Goal: Task Accomplishment & Management: Complete application form

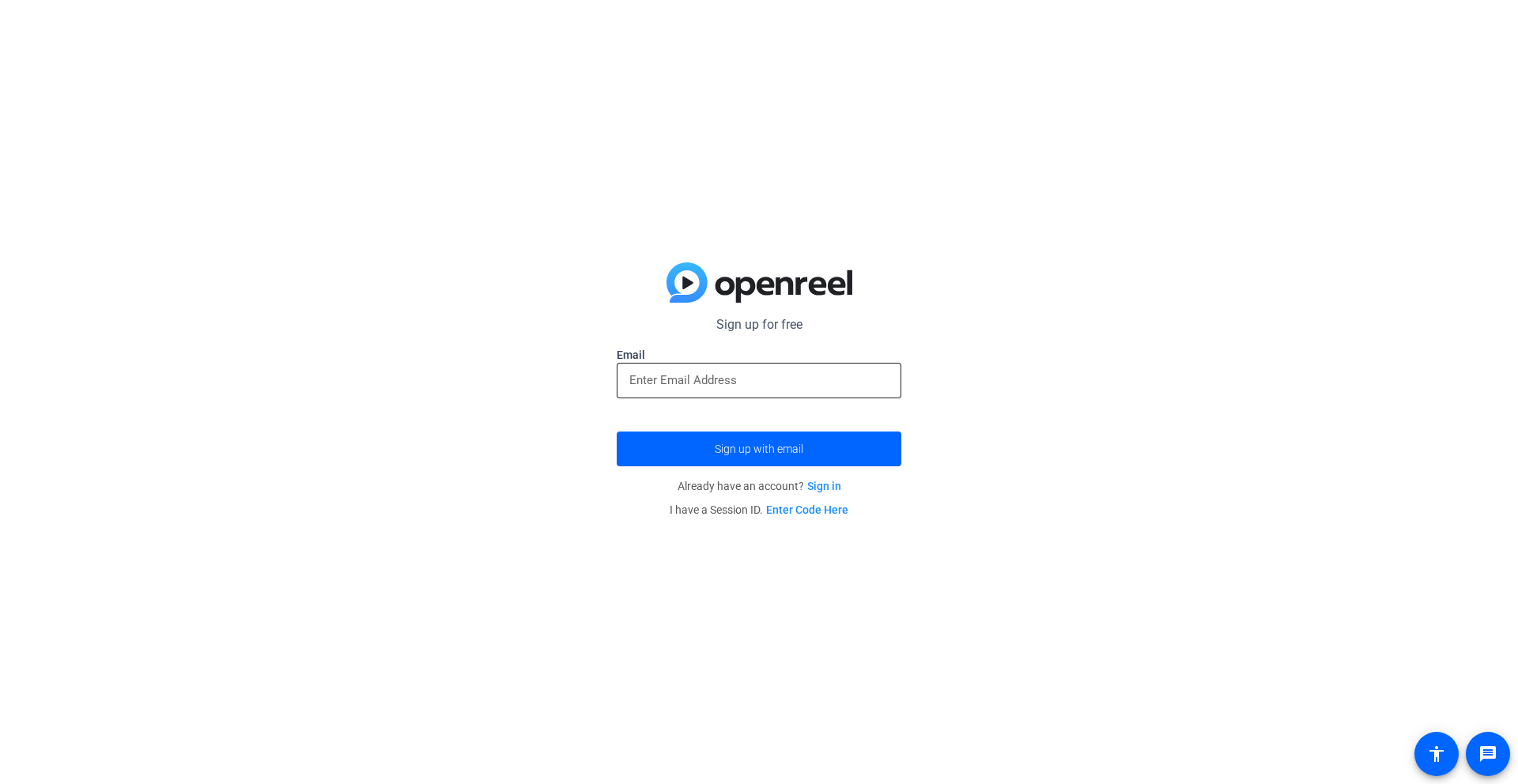
click at [740, 382] on input "email" at bounding box center [759, 380] width 259 height 19
type input "[PERSON_NAME][EMAIL_ADDRESS][DOMAIN_NAME]"
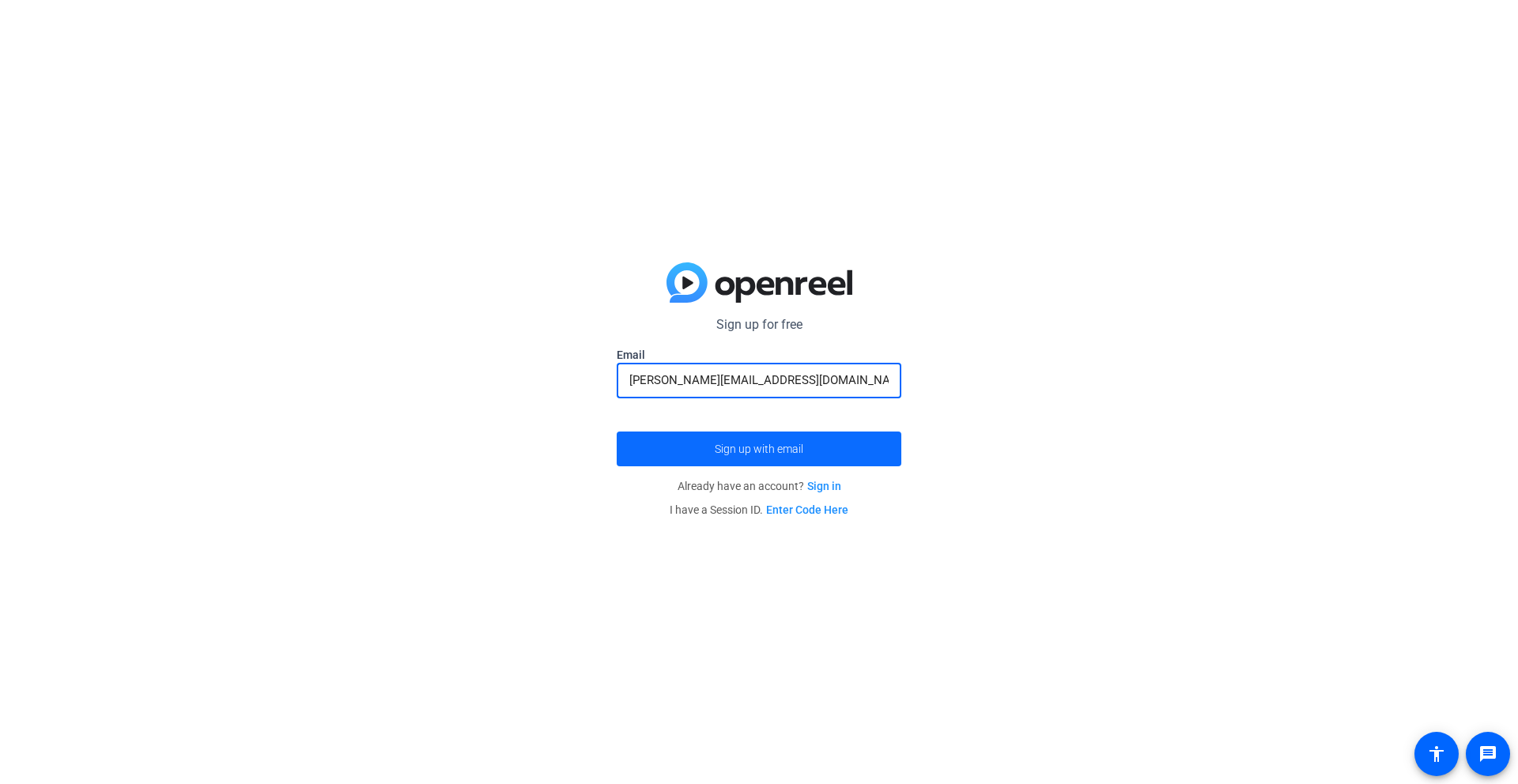
click at [746, 449] on span "Sign up with email" at bounding box center [759, 449] width 88 height 0
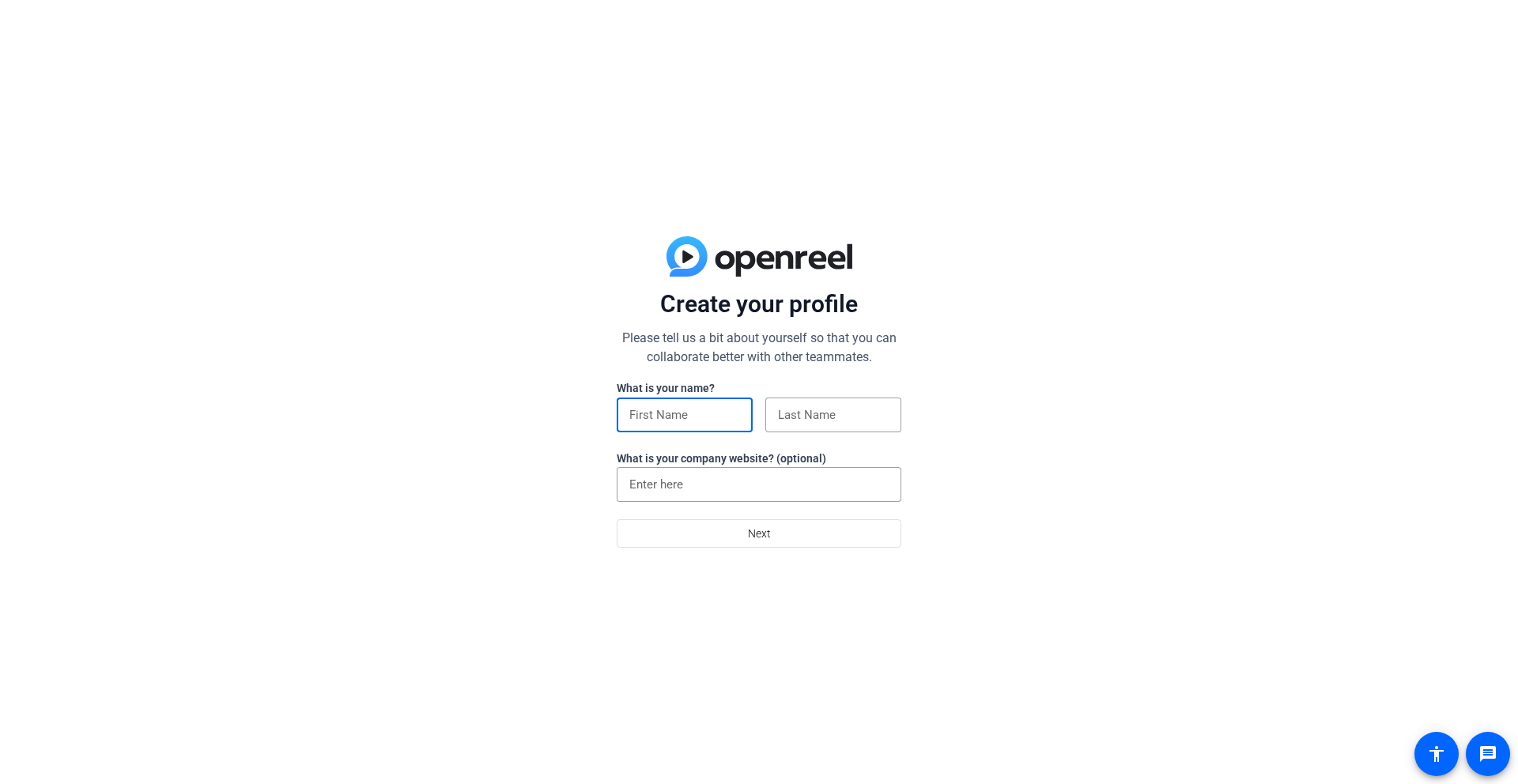
click at [691, 415] on input at bounding box center [684, 415] width 110 height 19
type input "[PERSON_NAME]"
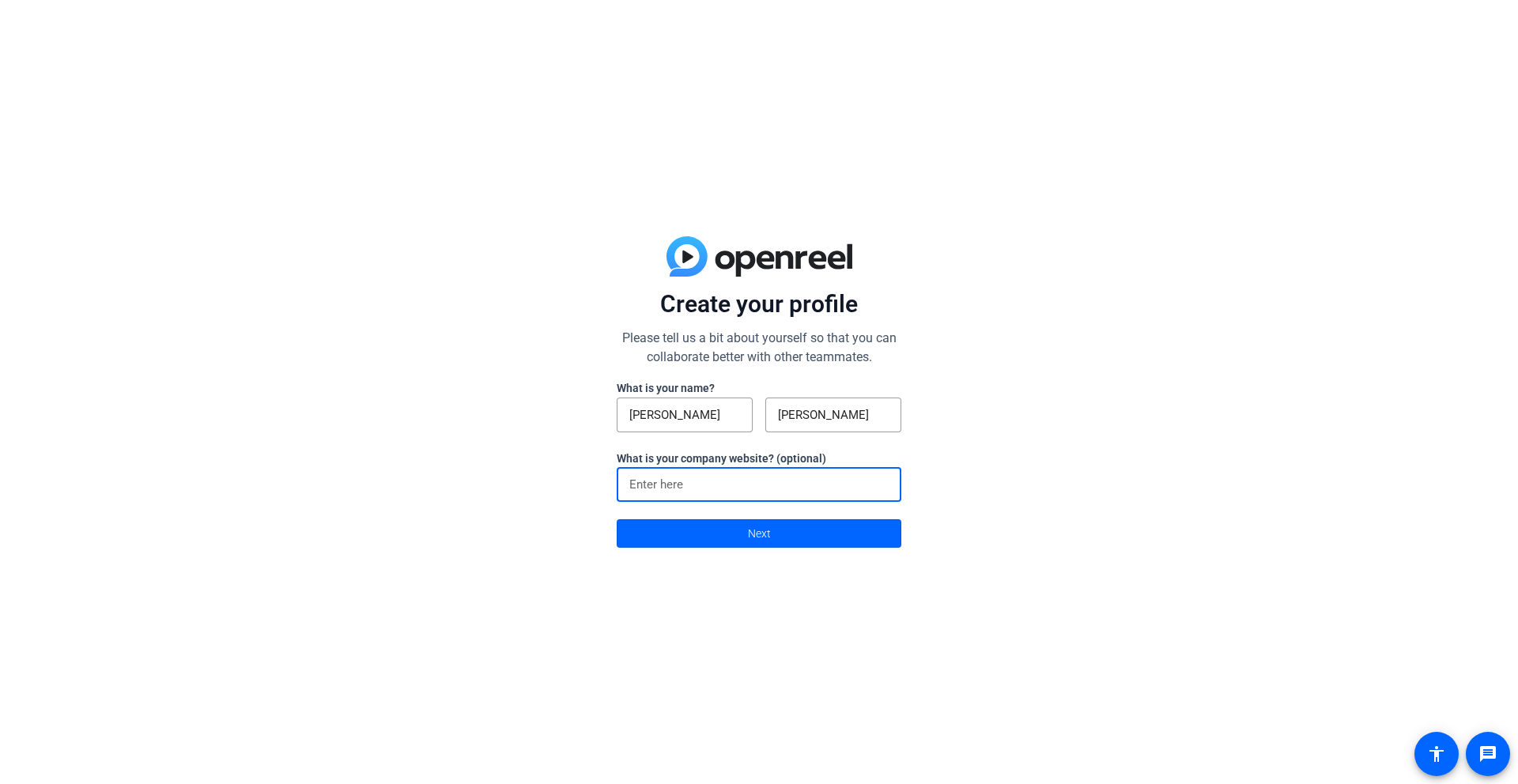
click at [717, 487] on input at bounding box center [759, 484] width 259 height 19
click at [763, 529] on span "Next" at bounding box center [759, 533] width 23 height 30
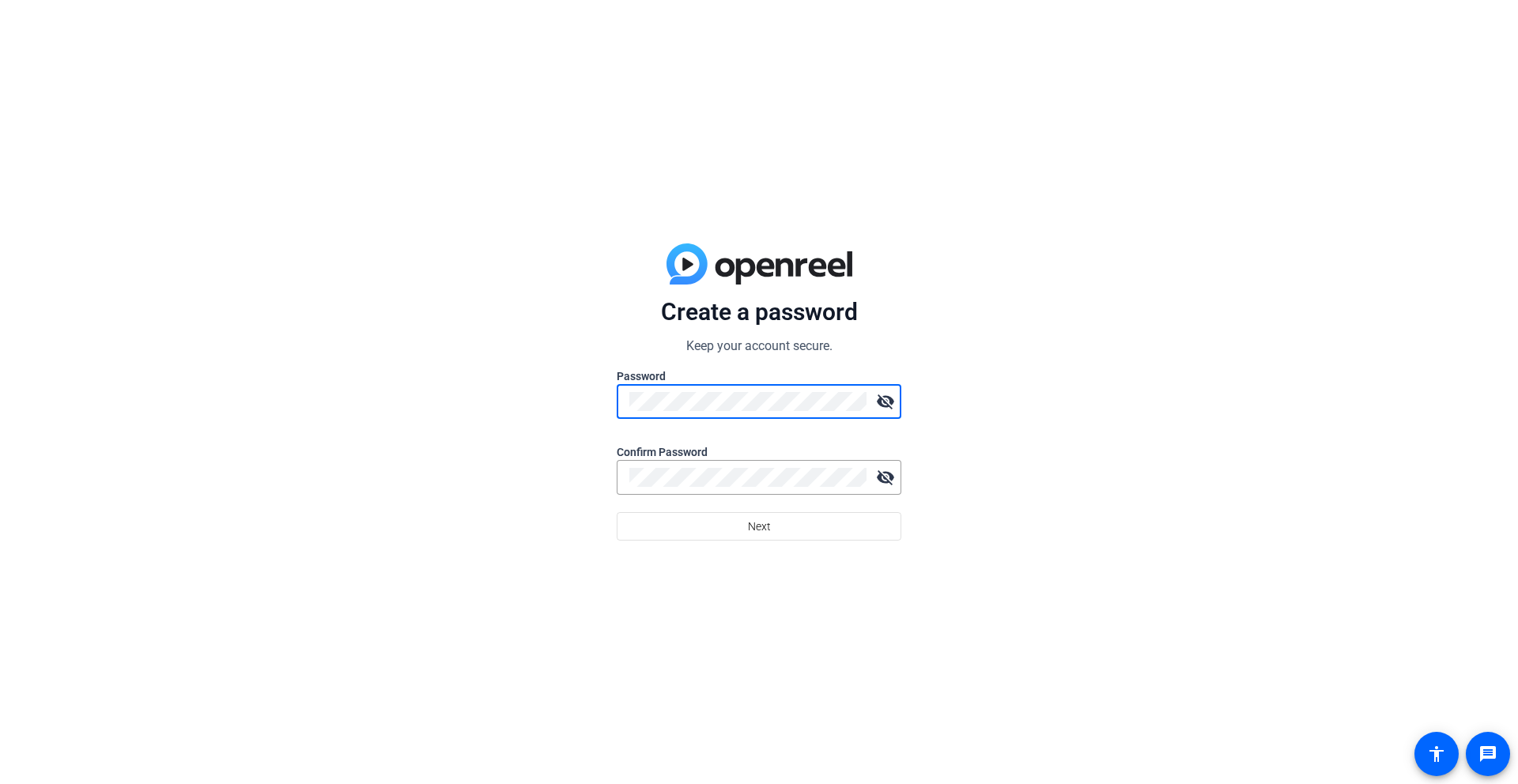
click at [565, 387] on div "Create a password Keep your account secure. Password visibility_off Confirm Pas…" at bounding box center [759, 392] width 1518 height 784
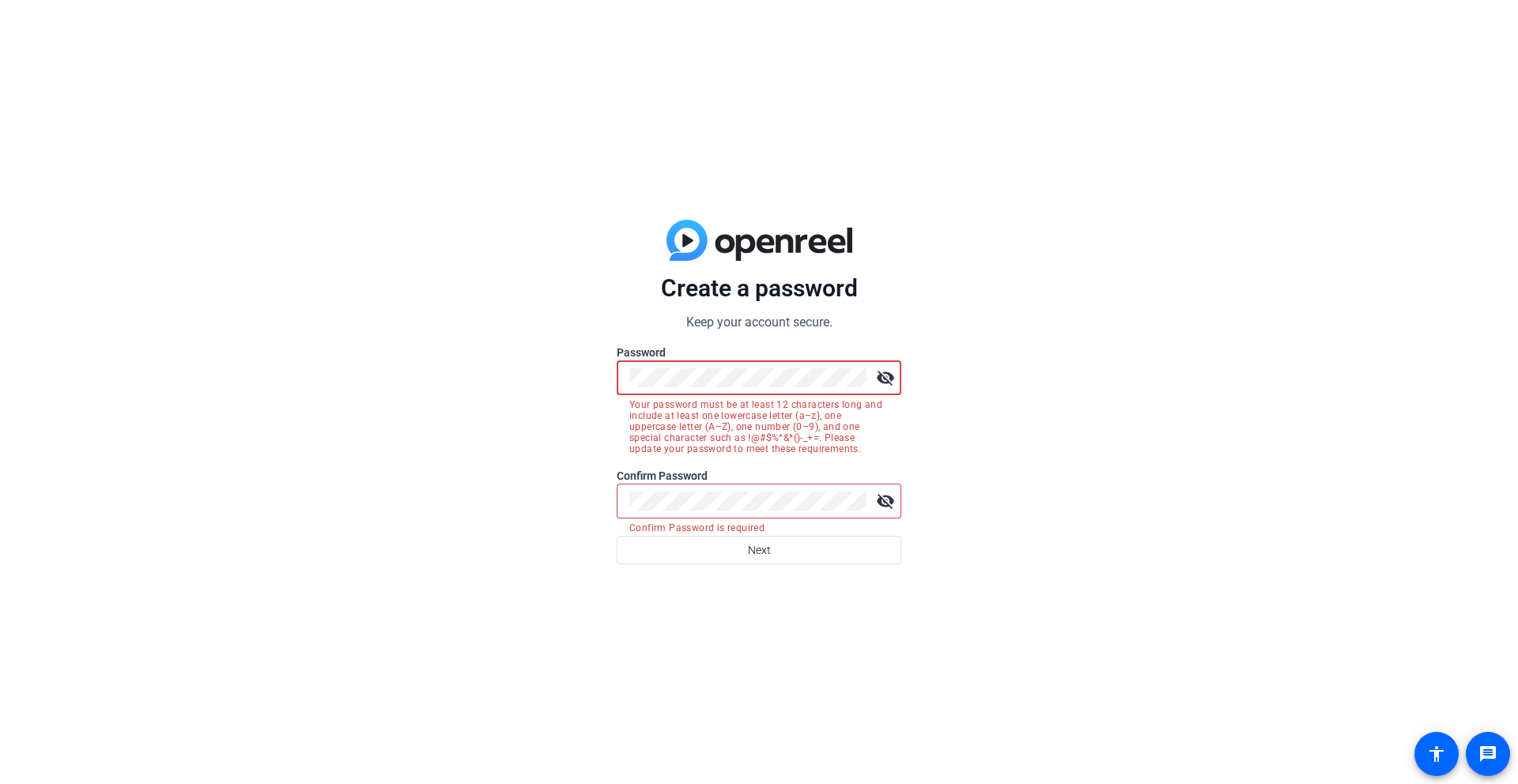
click at [586, 363] on div "Create a password Keep your account secure. Password visibility_off Your passwo…" at bounding box center [759, 392] width 1518 height 784
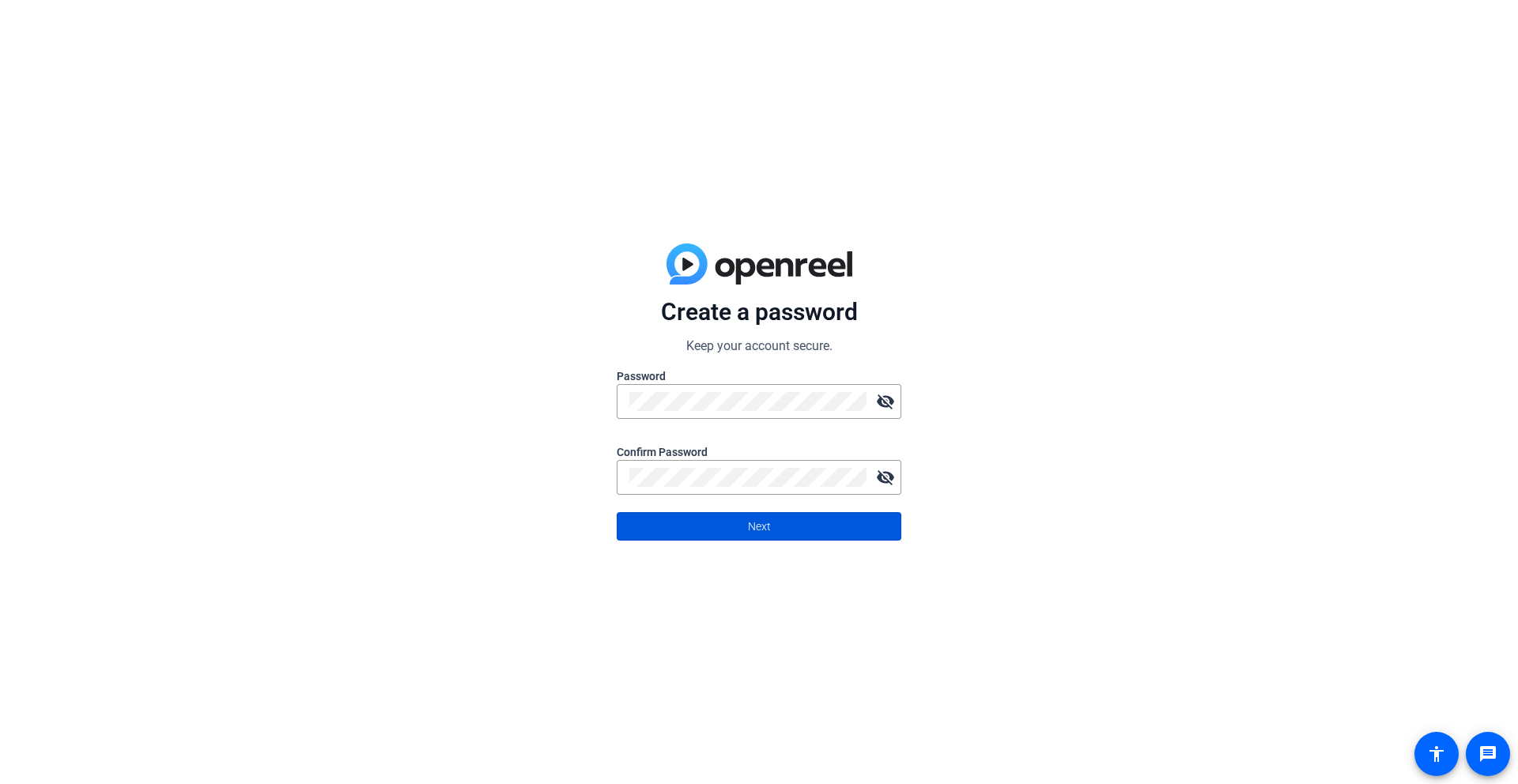
click at [779, 529] on span at bounding box center [759, 527] width 283 height 38
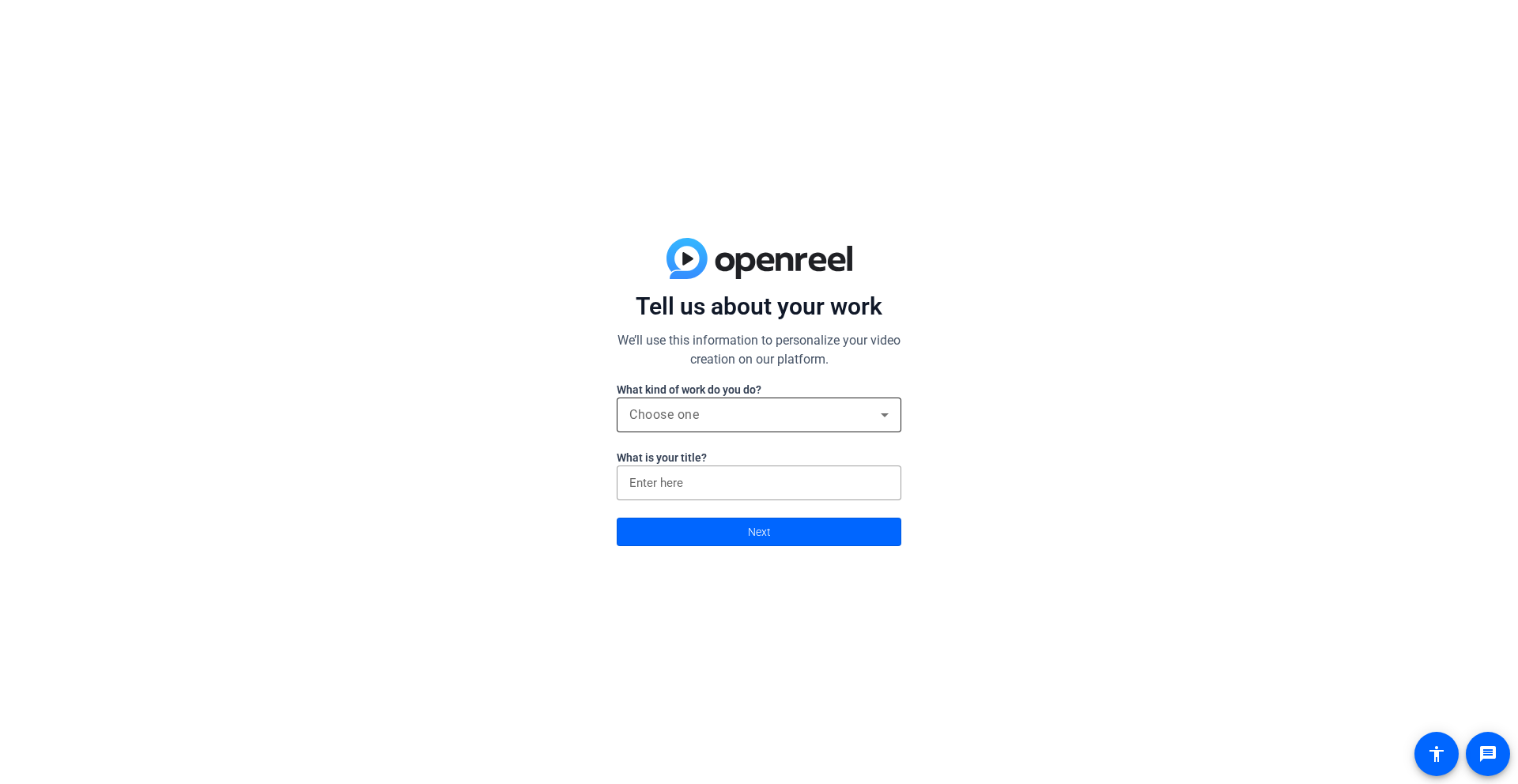
click at [888, 416] on icon at bounding box center [884, 415] width 19 height 19
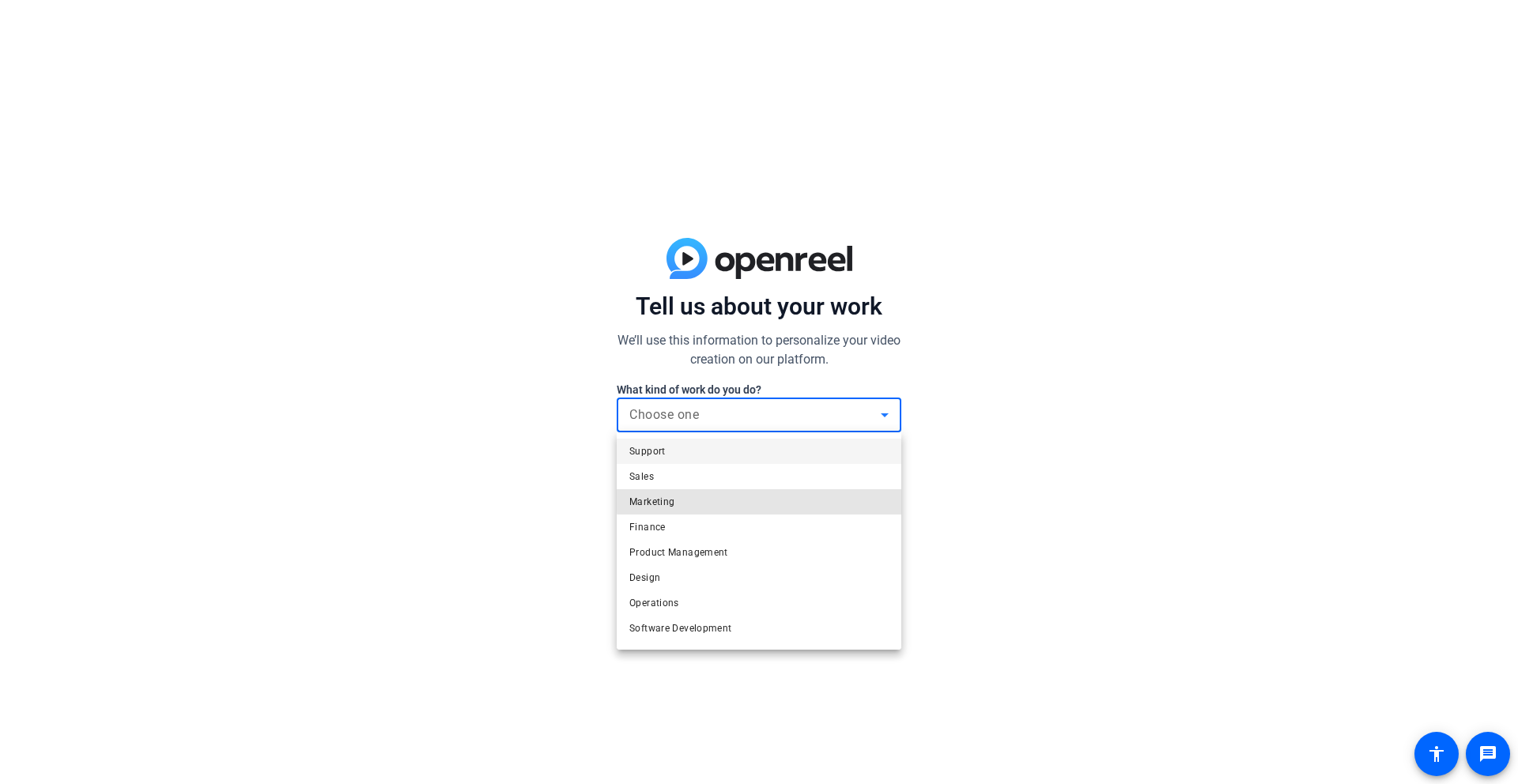
click at [825, 493] on mat-option "Marketing" at bounding box center [759, 501] width 284 height 26
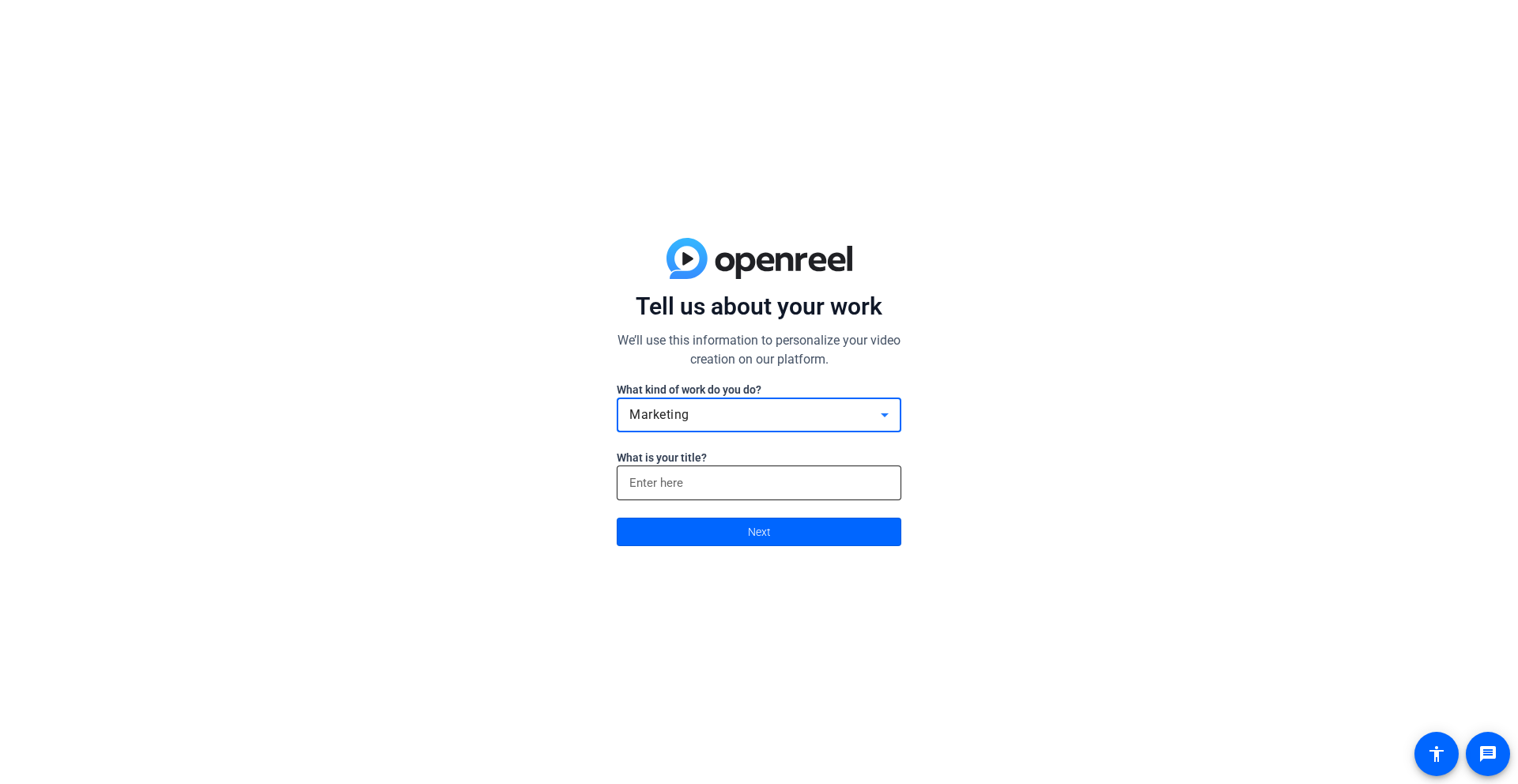
click at [824, 493] on div at bounding box center [759, 483] width 259 height 35
type input "gm"
click at [849, 534] on span at bounding box center [759, 532] width 283 height 38
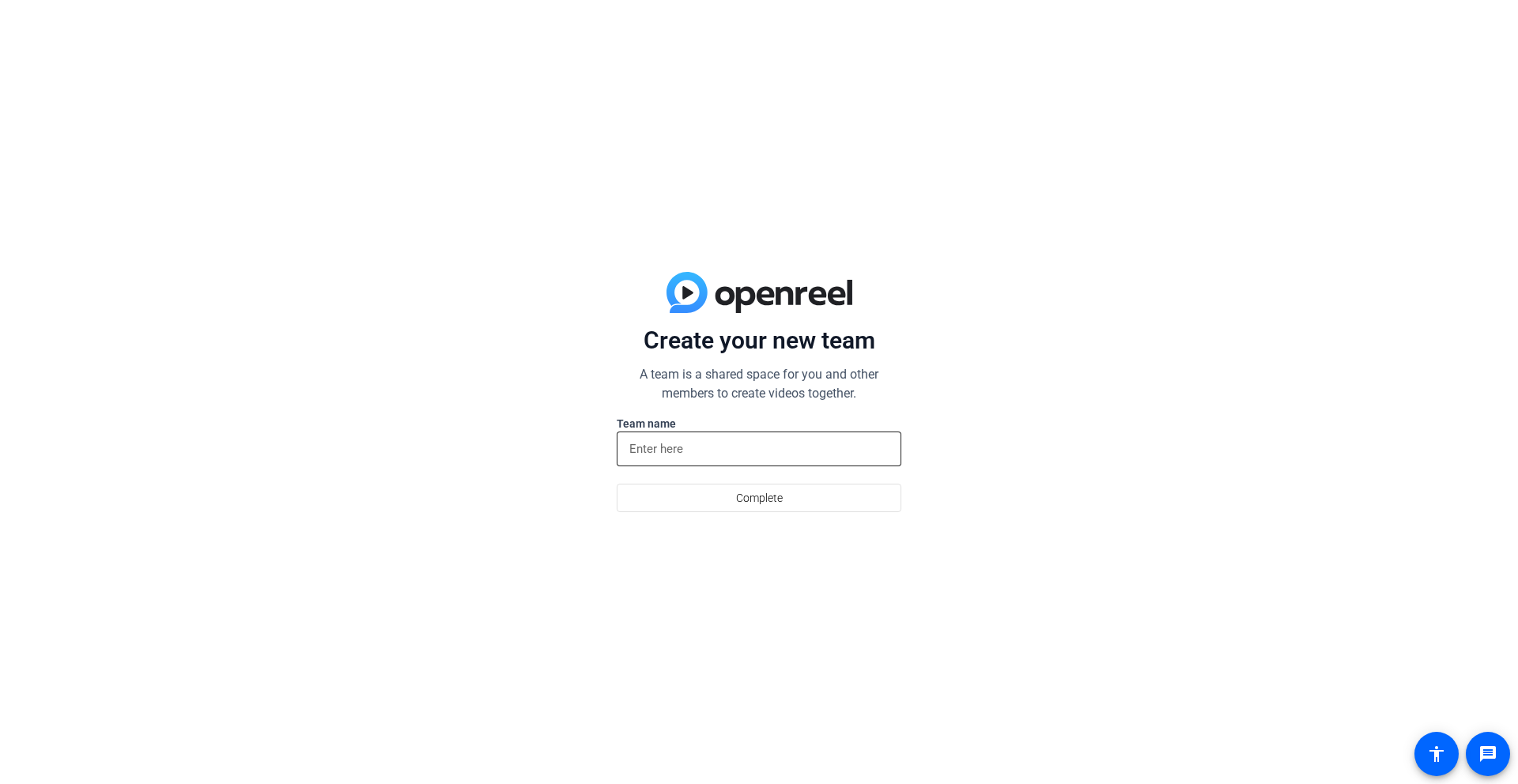
click at [782, 453] on input at bounding box center [759, 448] width 259 height 19
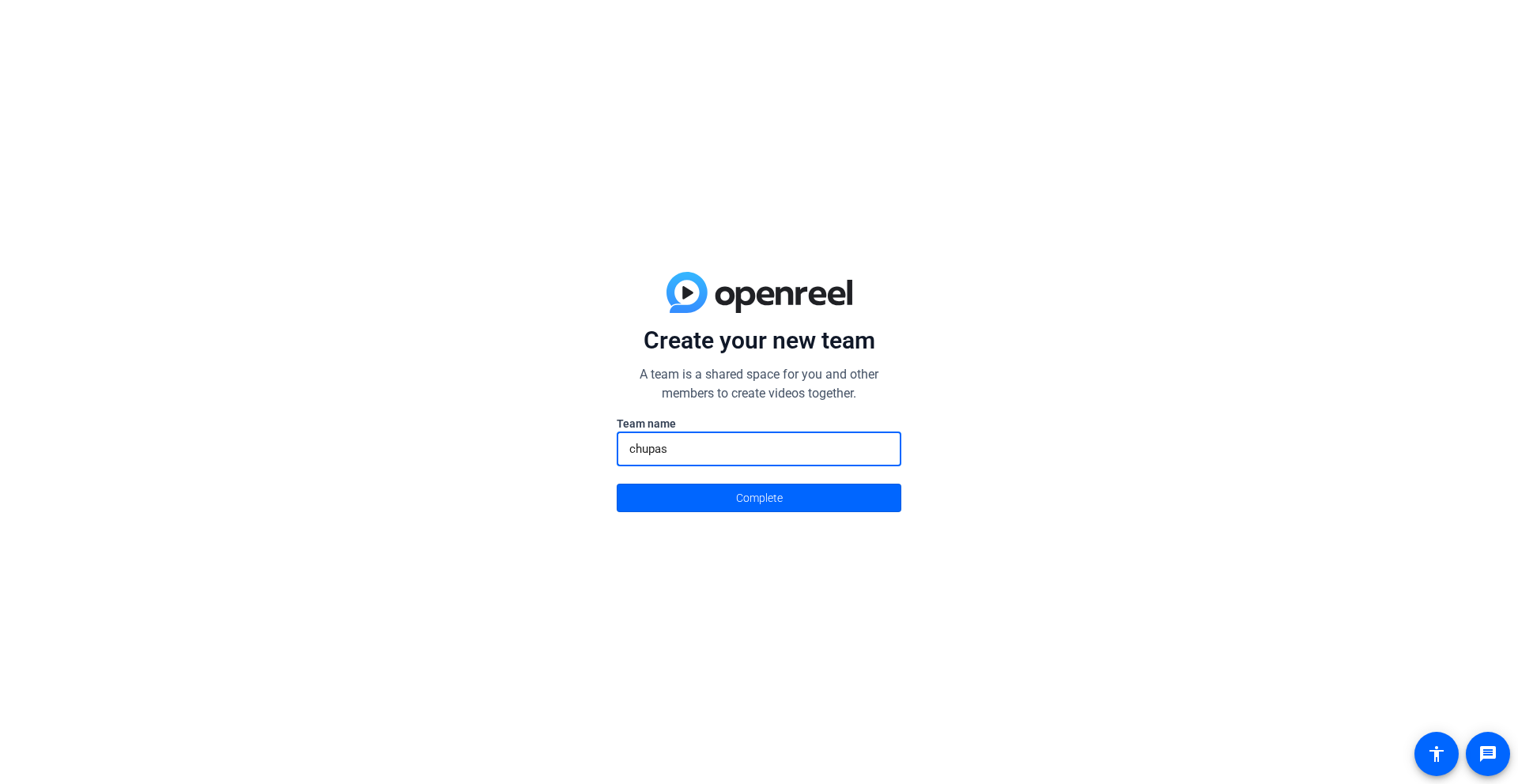
type input "chupas"
click at [617, 484] on button "Complete" at bounding box center [759, 498] width 284 height 29
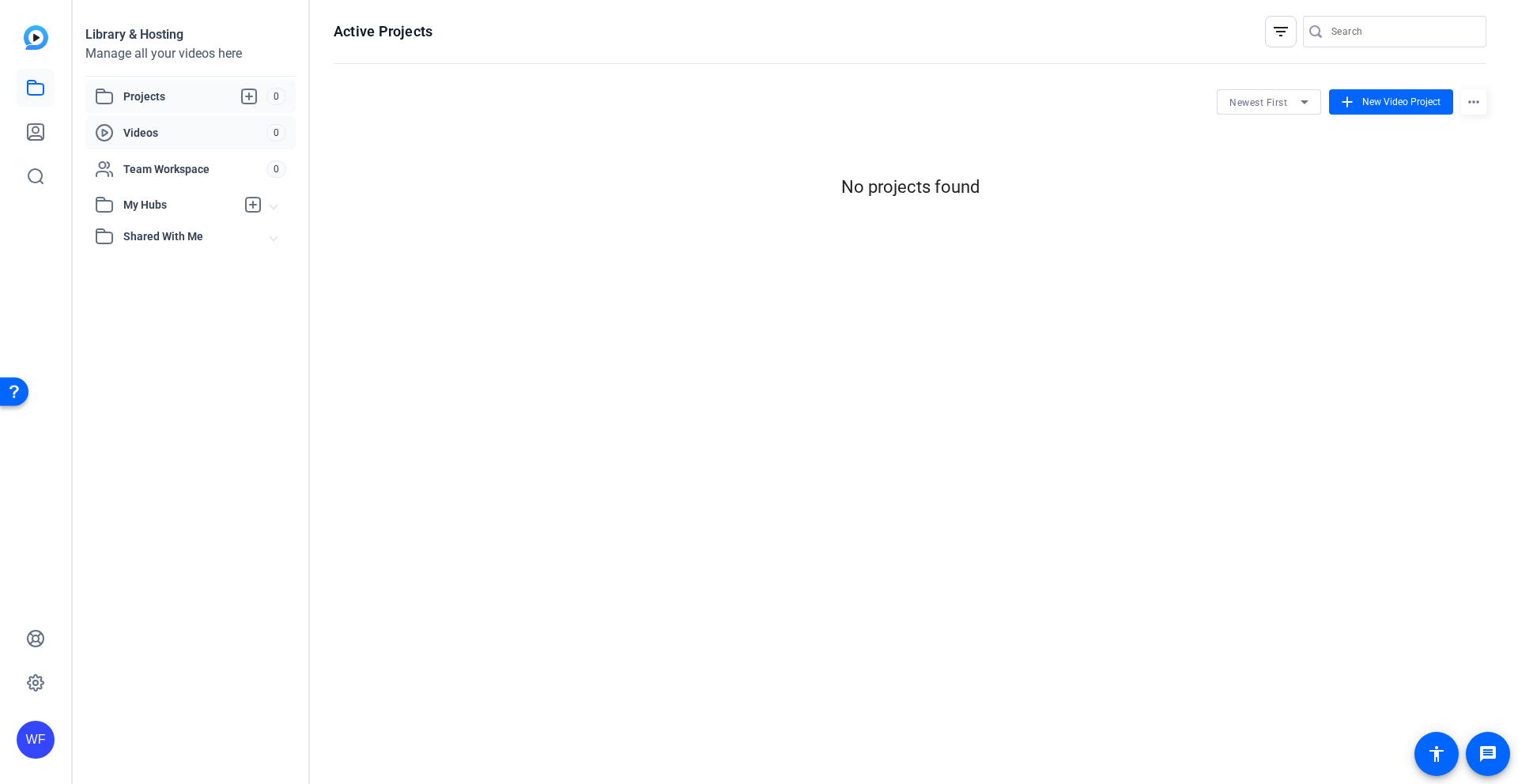
click at [137, 135] on span "Videos" at bounding box center [195, 132] width 143 height 16
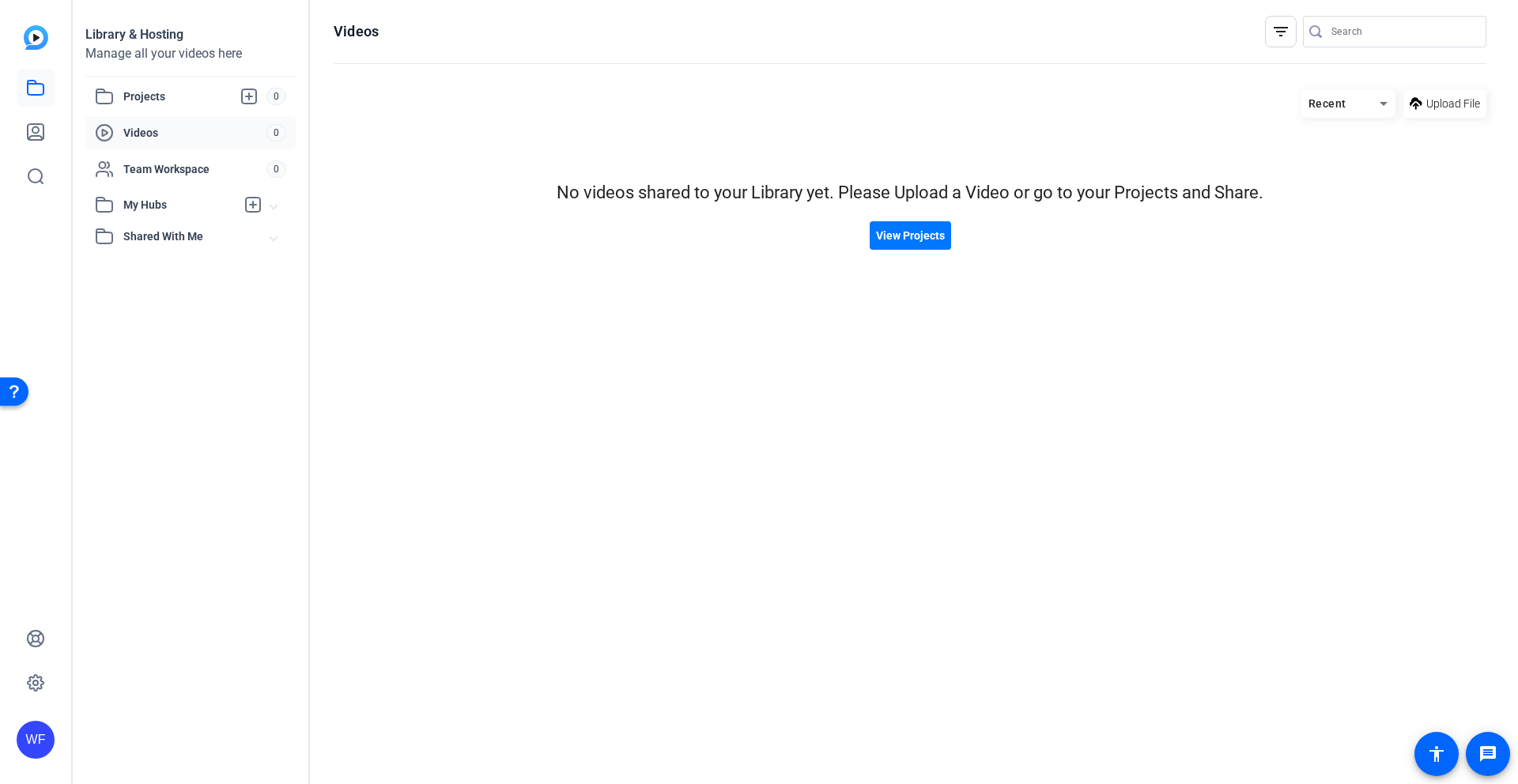
click at [27, 43] on img at bounding box center [36, 38] width 25 height 25
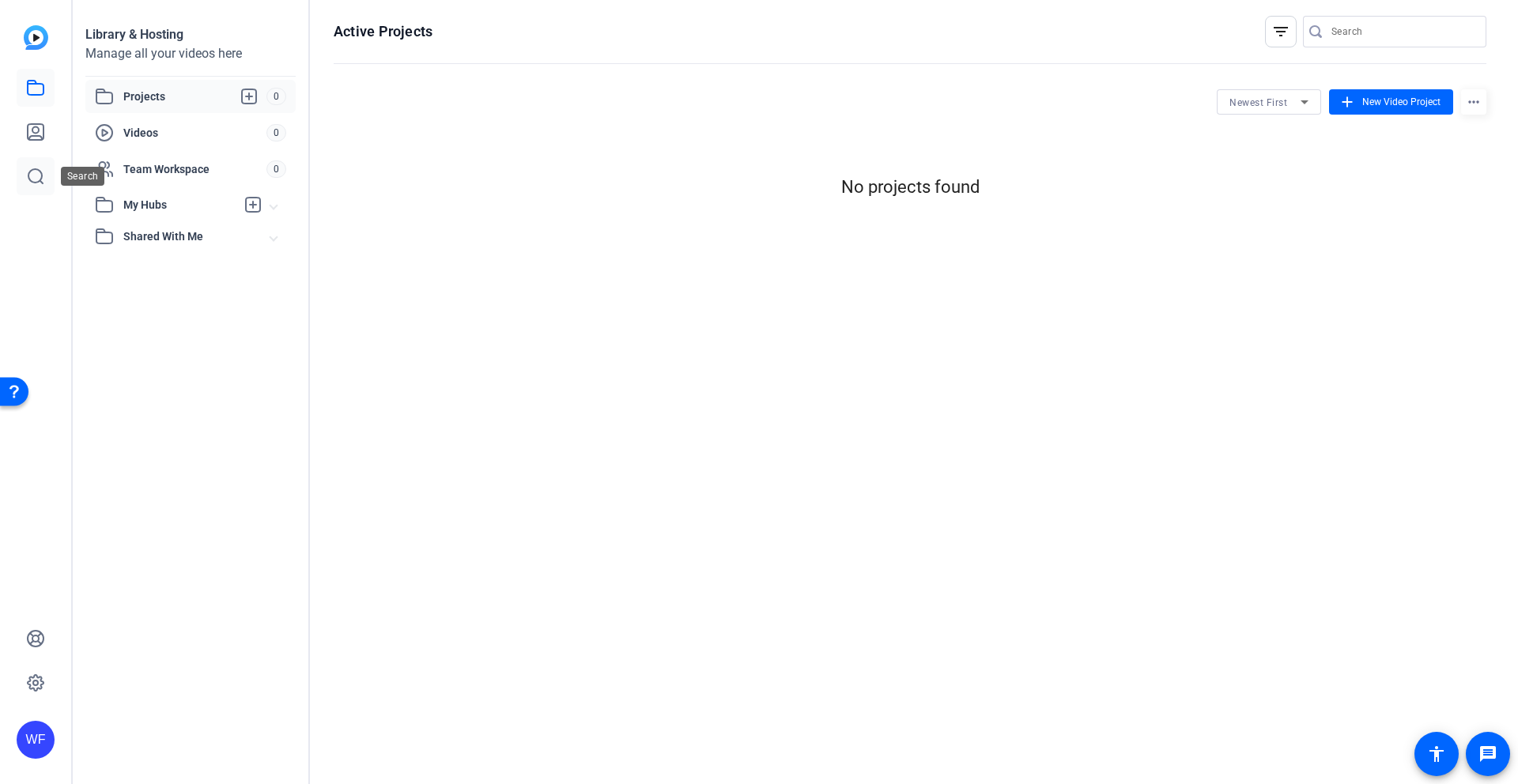
click at [33, 171] on icon at bounding box center [35, 176] width 19 height 19
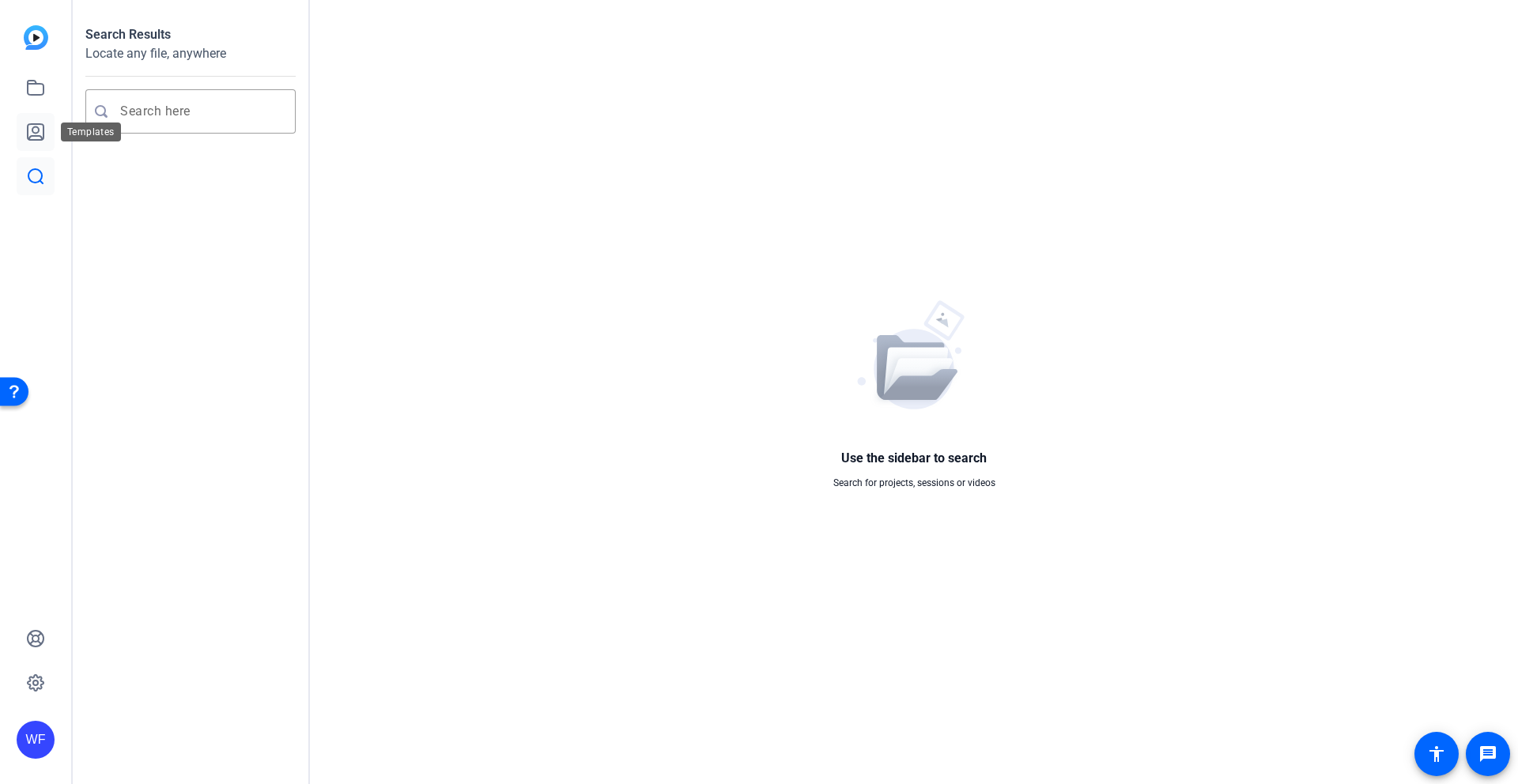
click at [38, 133] on icon at bounding box center [35, 132] width 19 height 19
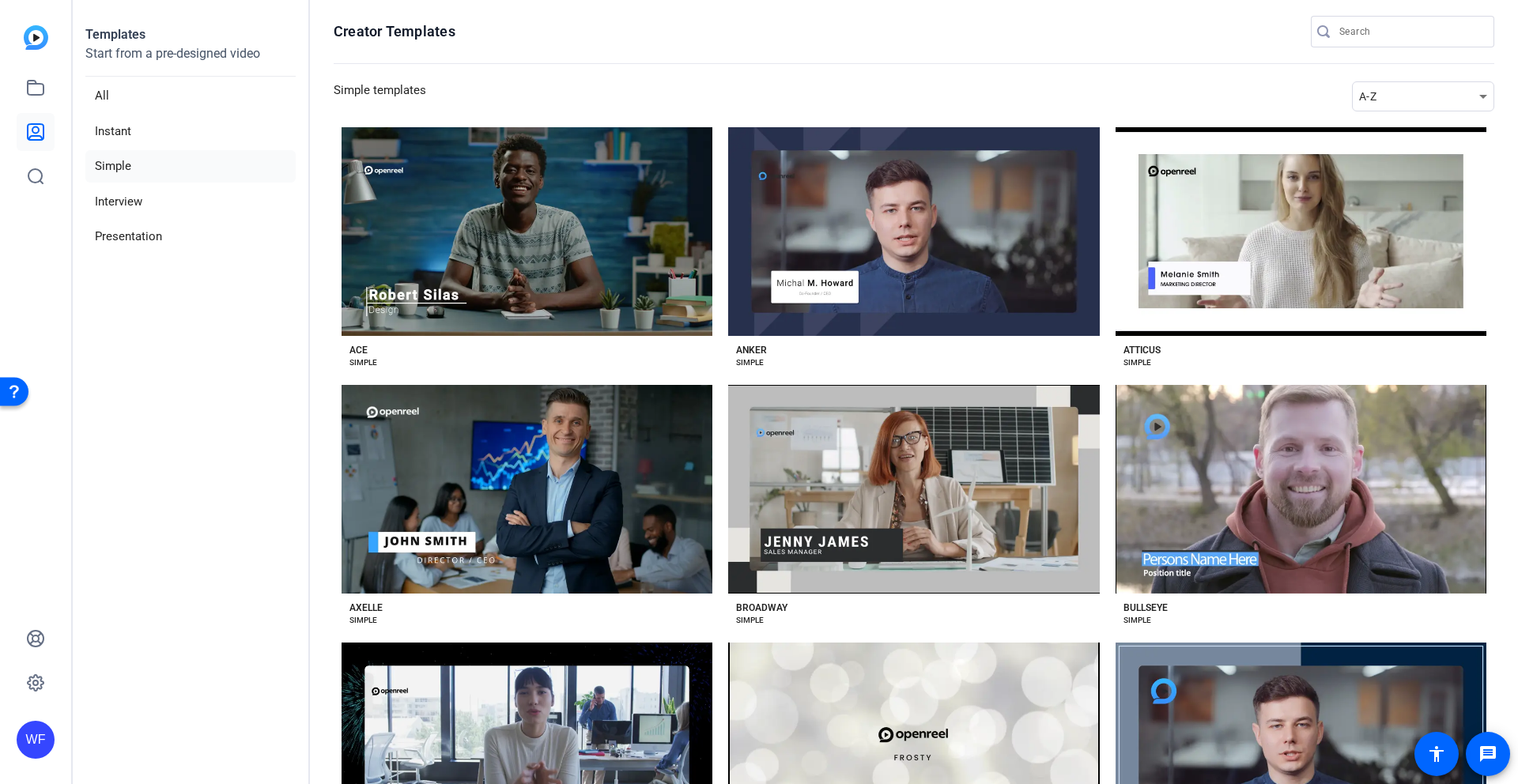
click at [41, 734] on div "WF" at bounding box center [35, 739] width 38 height 38
click at [40, 31] on div at bounding box center [759, 392] width 1518 height 784
click at [35, 31] on img at bounding box center [36, 38] width 25 height 25
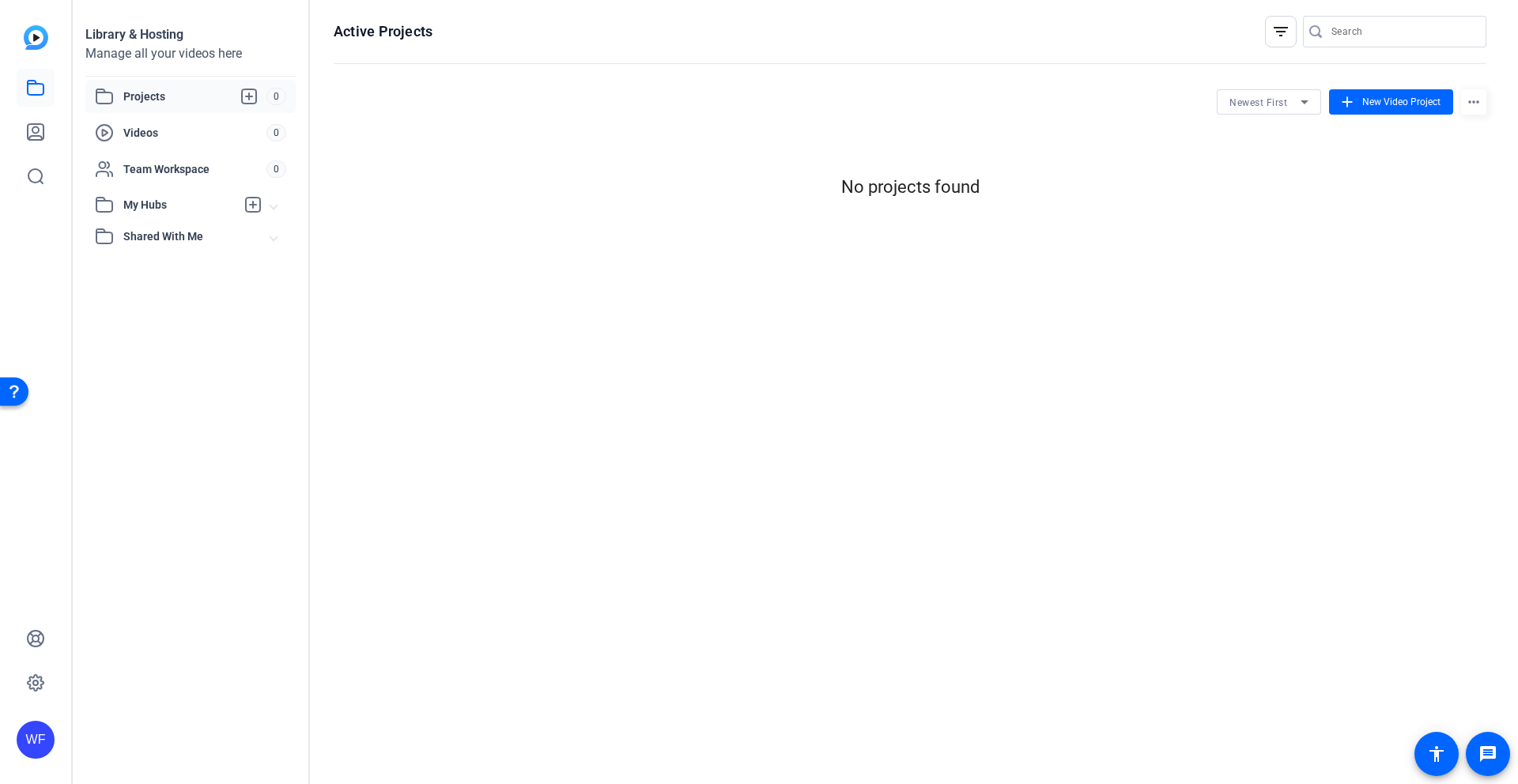
click at [35, 31] on img at bounding box center [36, 38] width 25 height 25
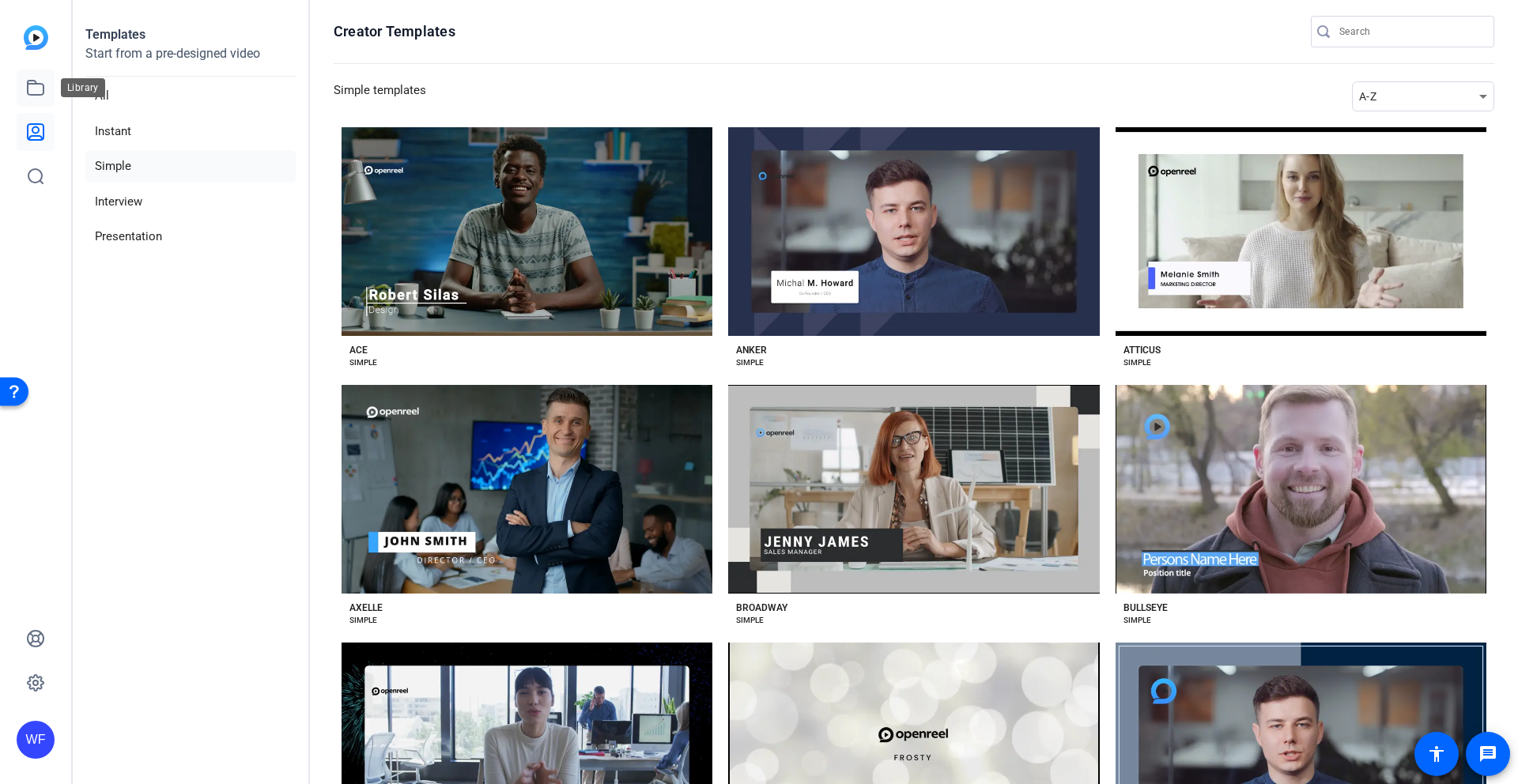
click at [40, 88] on icon at bounding box center [35, 87] width 19 height 19
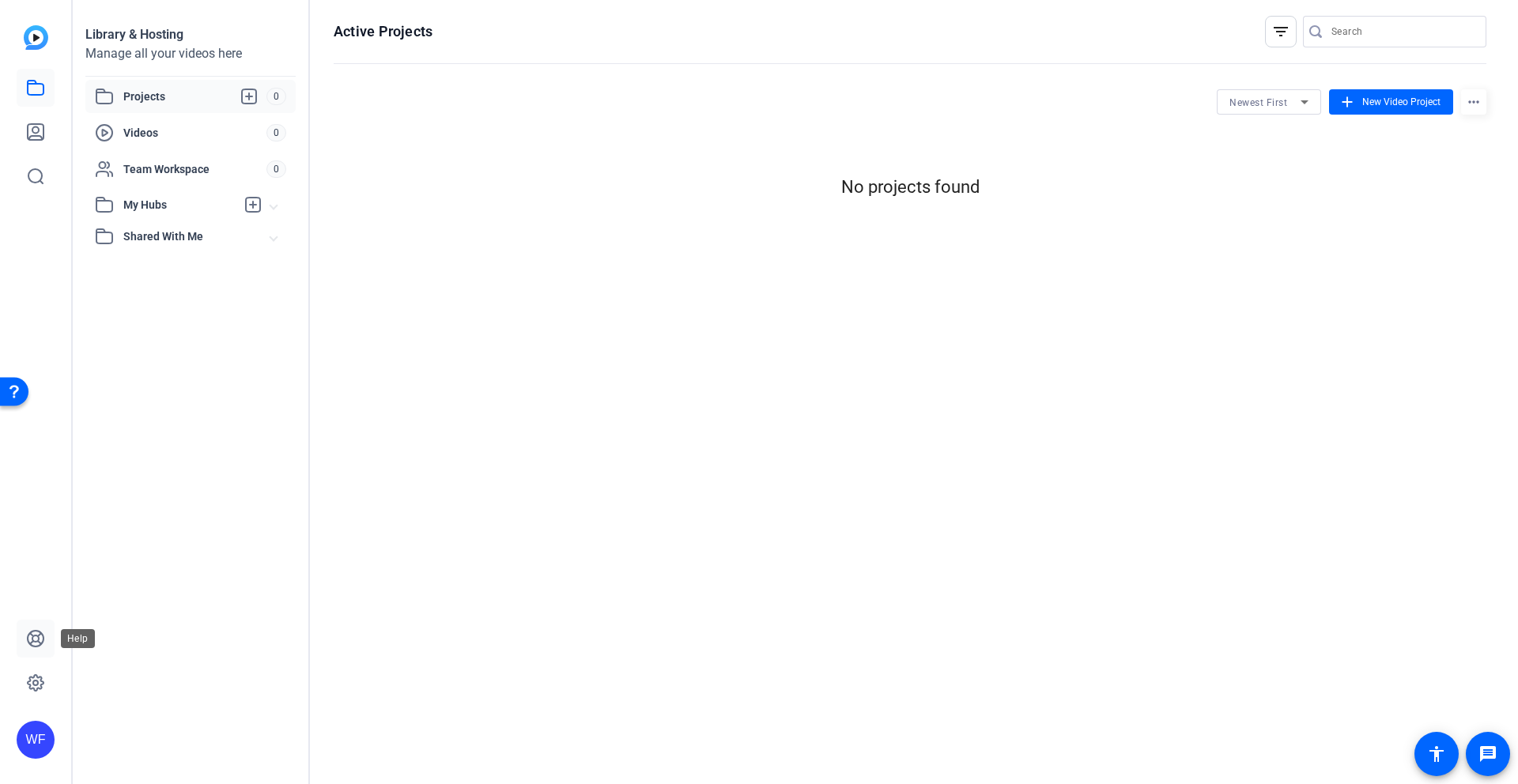
click at [47, 643] on link at bounding box center [35, 639] width 38 height 38
